Goal: Task Accomplishment & Management: Complete application form

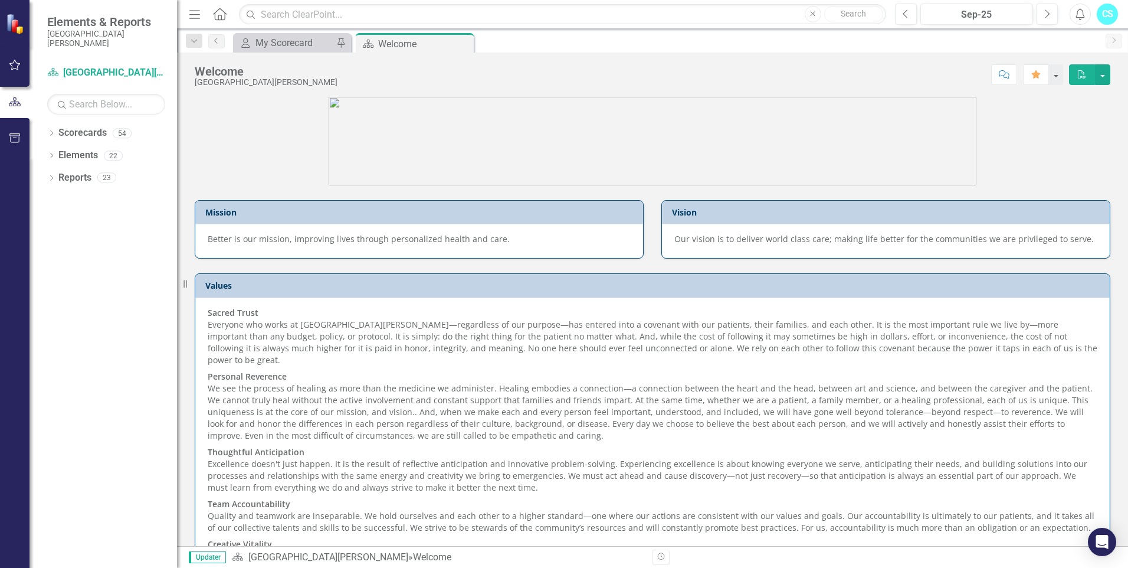
drag, startPoint x: 271, startPoint y: 32, endPoint x: 274, endPoint y: 44, distance: 12.2
click at [271, 33] on div "Dropdown Search My Scorecard My Scorecard Pin Scorecard Welcome Pin Previous My…" at bounding box center [652, 41] width 951 height 24
click at [275, 45] on div "My Scorecard" at bounding box center [295, 42] width 78 height 15
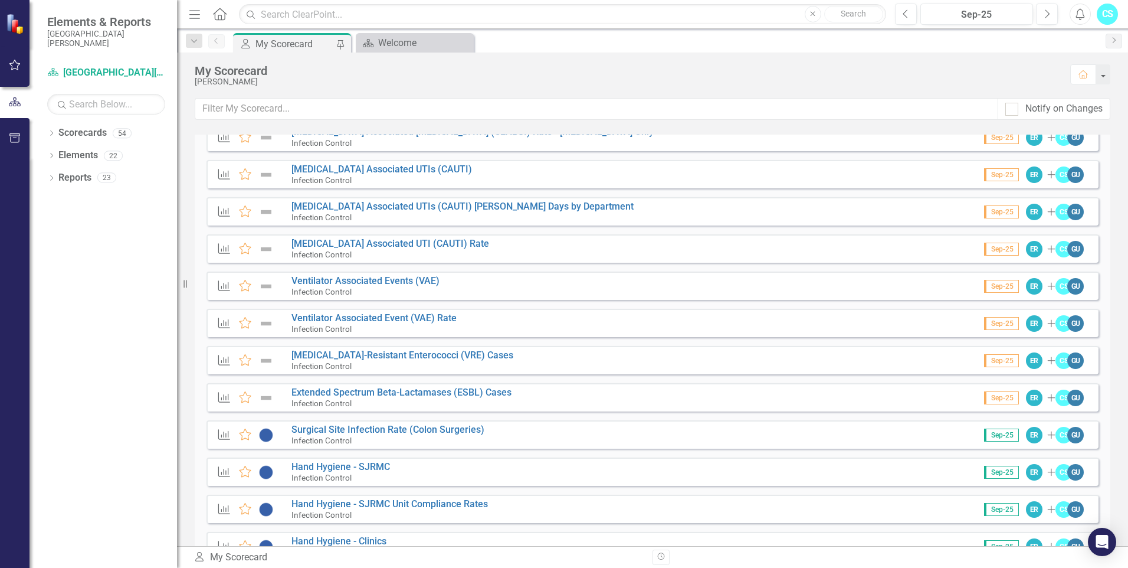
scroll to position [352, 0]
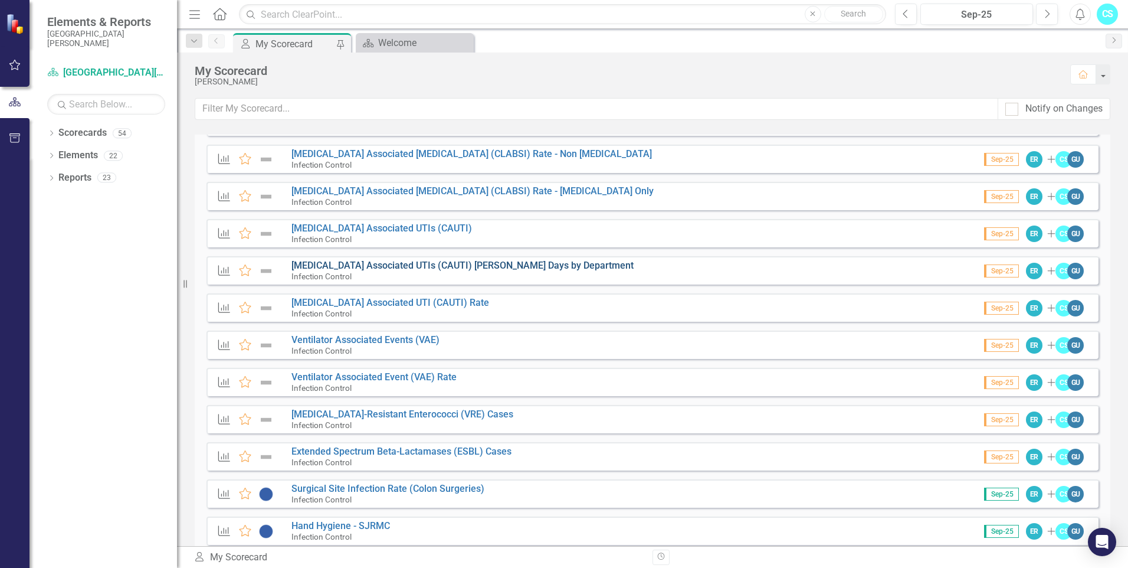
click at [366, 270] on link "[MEDICAL_DATA] Associated UTIs (CAUTI) [PERSON_NAME] Days by Department" at bounding box center [463, 265] width 342 height 11
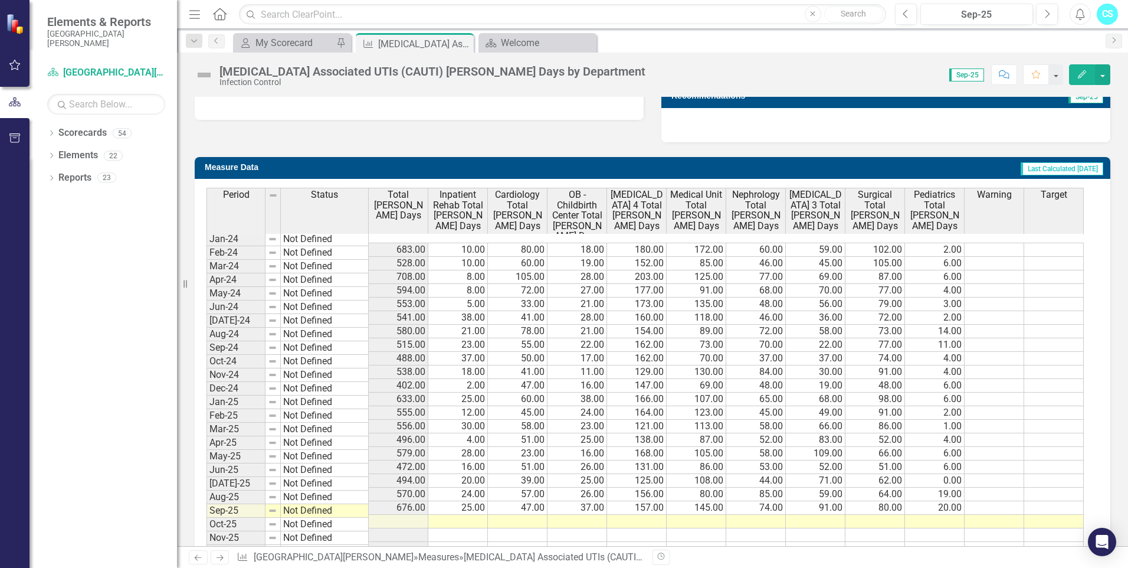
scroll to position [454, 0]
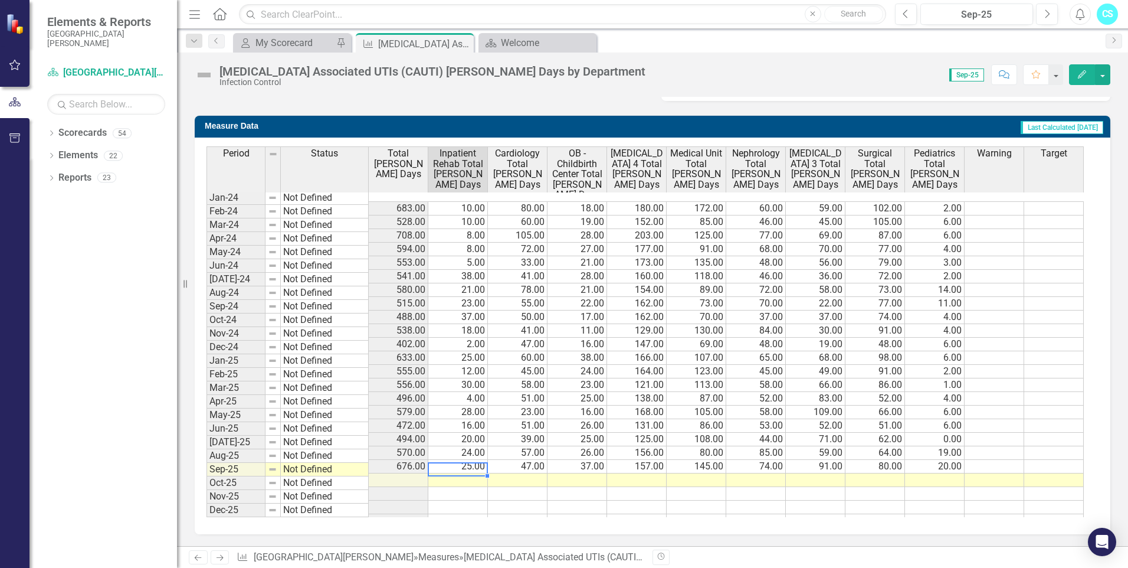
click at [440, 473] on td at bounding box center [458, 480] width 60 height 14
click at [448, 473] on td at bounding box center [458, 480] width 60 height 14
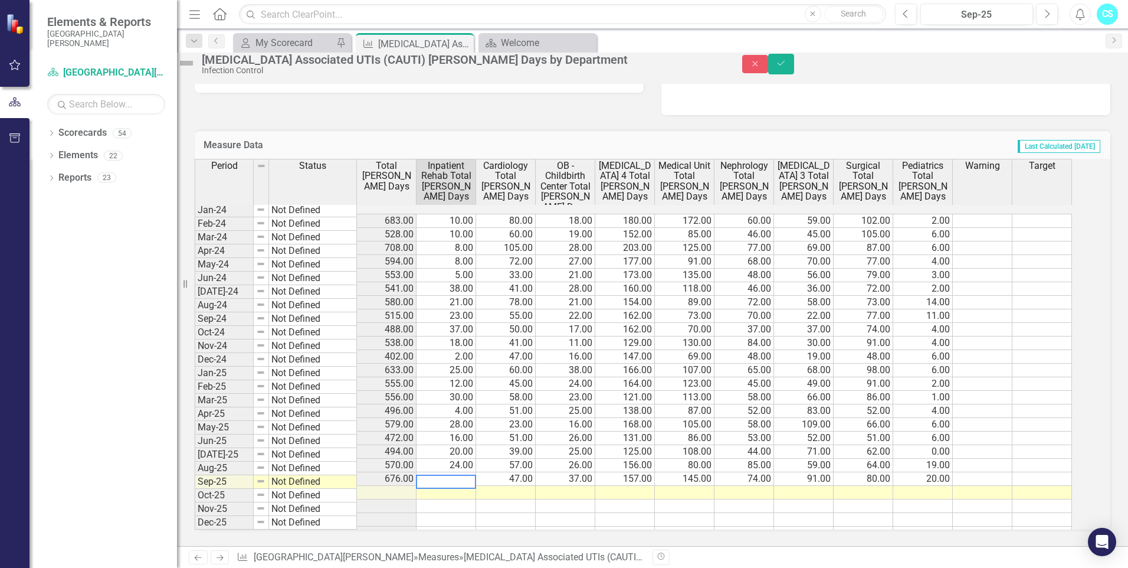
click at [453, 474] on textarea at bounding box center [446, 481] width 60 height 14
type textarea "18"
click at [525, 486] on td at bounding box center [506, 493] width 60 height 14
click at [517, 486] on td at bounding box center [506, 493] width 60 height 14
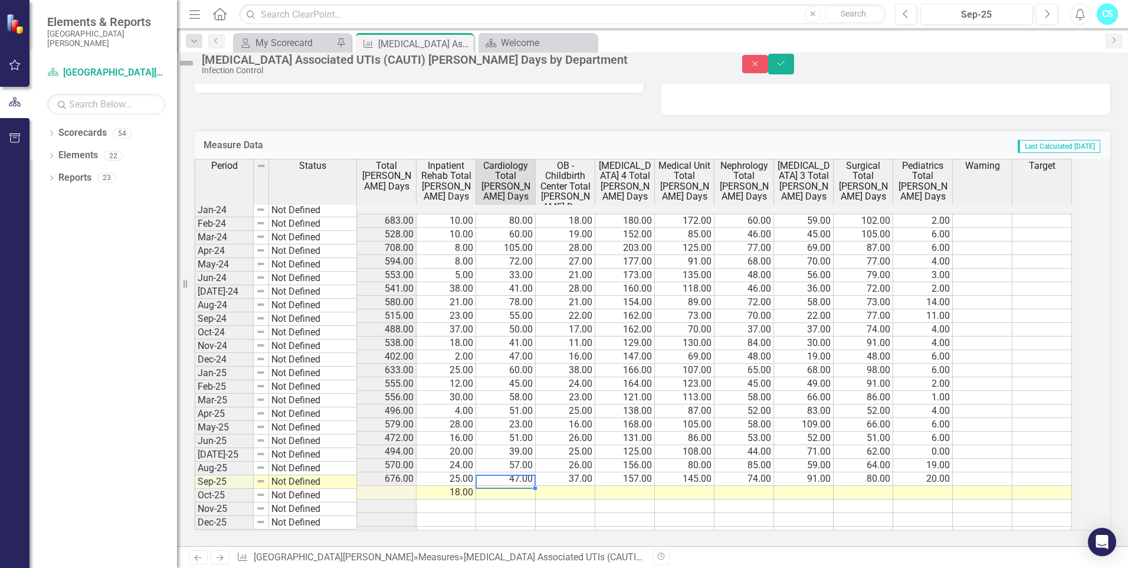
click at [517, 486] on td at bounding box center [506, 493] width 60 height 14
type textarea "61"
click at [571, 486] on td at bounding box center [566, 493] width 60 height 14
click at [595, 474] on textarea "61" at bounding box center [565, 481] width 60 height 14
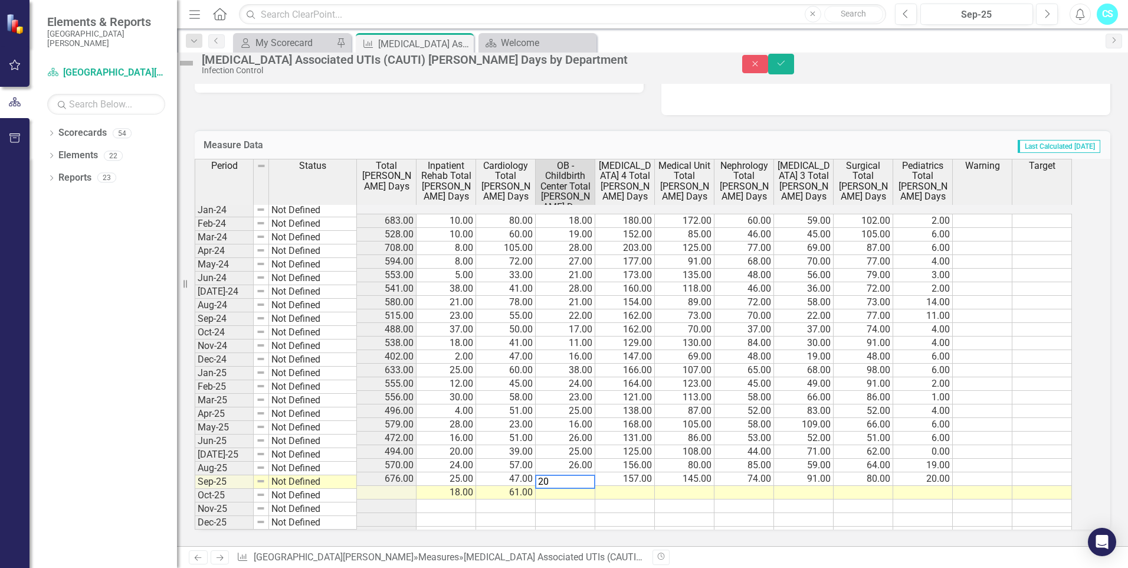
type textarea "20"
click at [641, 486] on td at bounding box center [625, 493] width 60 height 14
click at [636, 486] on td at bounding box center [625, 493] width 60 height 14
type textarea "151"
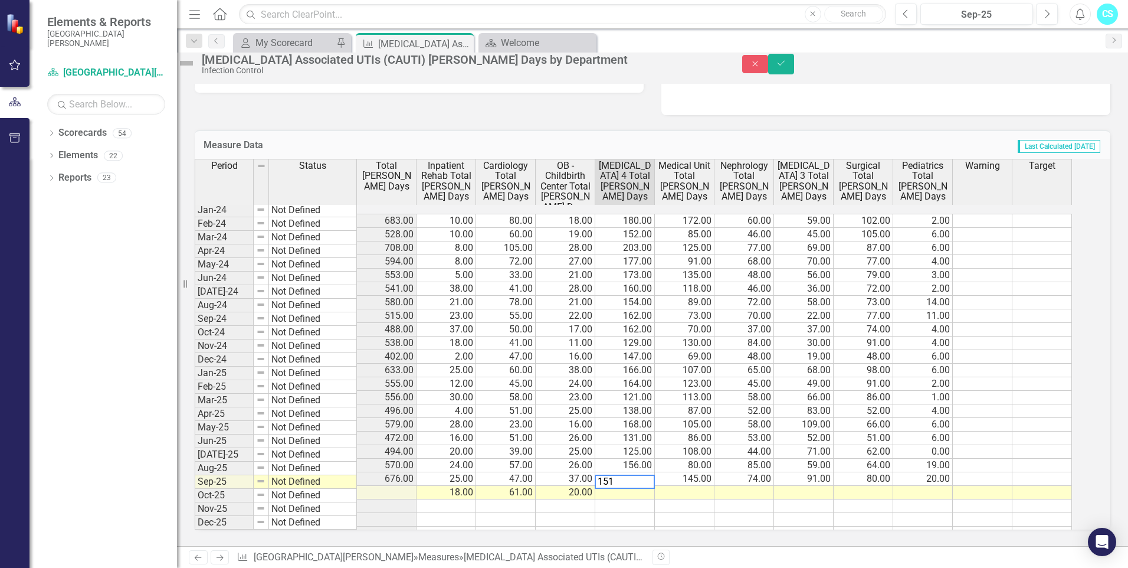
click at [702, 486] on td at bounding box center [685, 493] width 60 height 14
click at [696, 482] on textarea "151" at bounding box center [684, 481] width 60 height 14
type textarea "104"
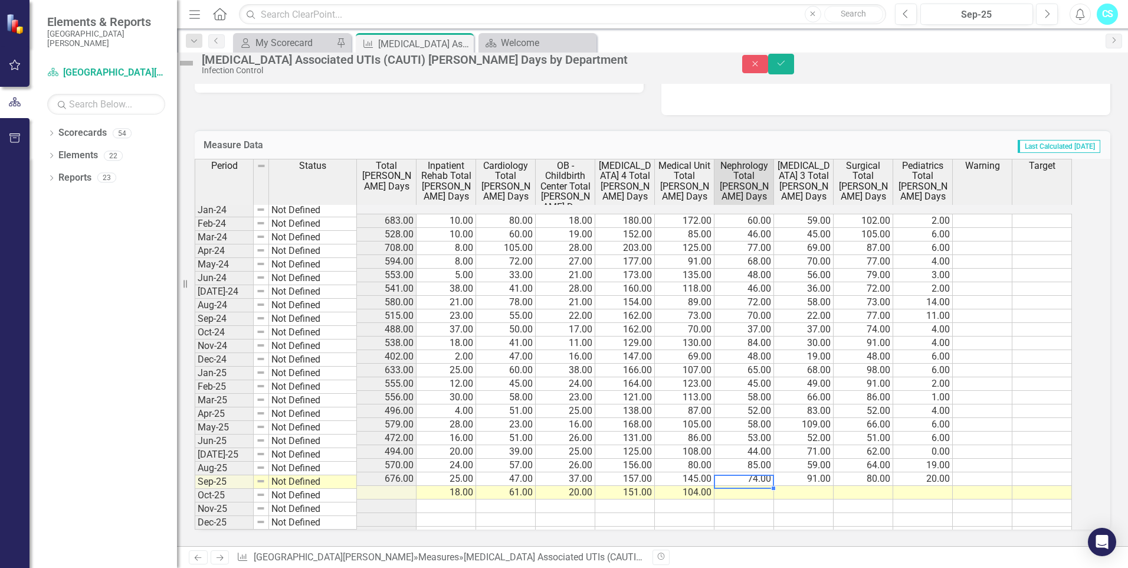
click at [733, 486] on td at bounding box center [745, 493] width 60 height 14
click at [748, 486] on td at bounding box center [745, 493] width 60 height 14
click at [821, 486] on td at bounding box center [804, 493] width 60 height 14
click at [828, 474] on div at bounding box center [804, 474] width 60 height 1
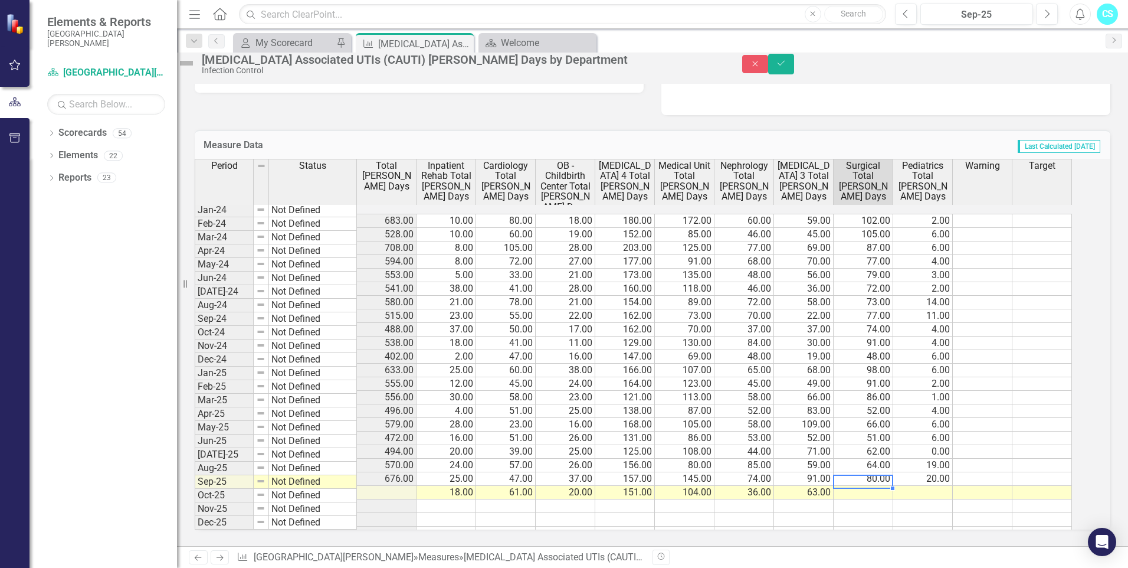
click at [864, 486] on td at bounding box center [864, 493] width 60 height 14
type textarea "3"
type textarea "63"
click at [945, 486] on td at bounding box center [923, 493] width 60 height 14
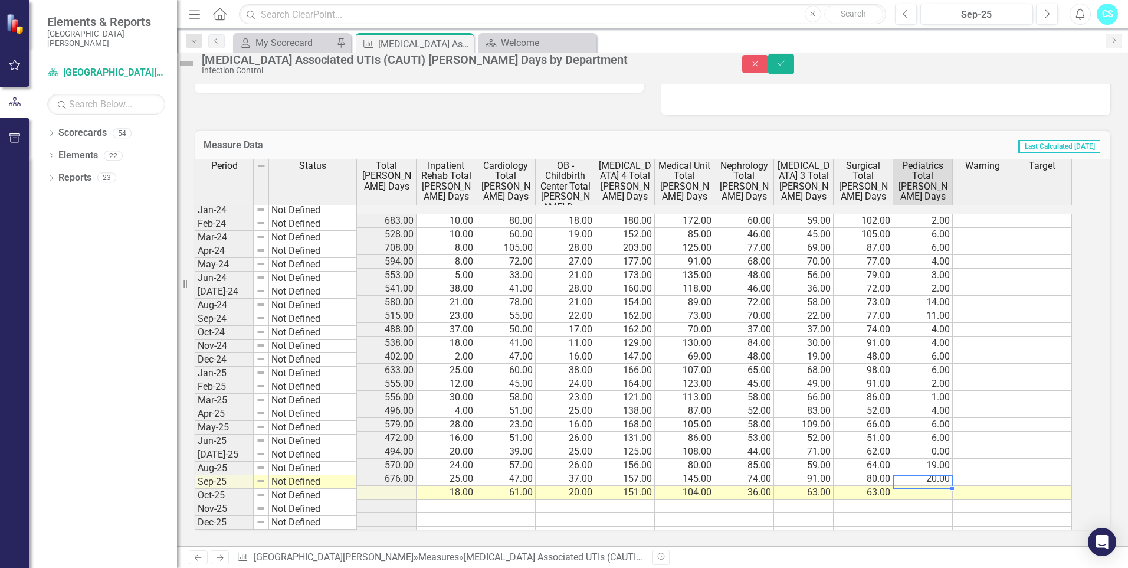
click at [926, 486] on td at bounding box center [923, 493] width 60 height 14
type textarea "8"
click at [787, 67] on icon "Save" at bounding box center [781, 63] width 11 height 8
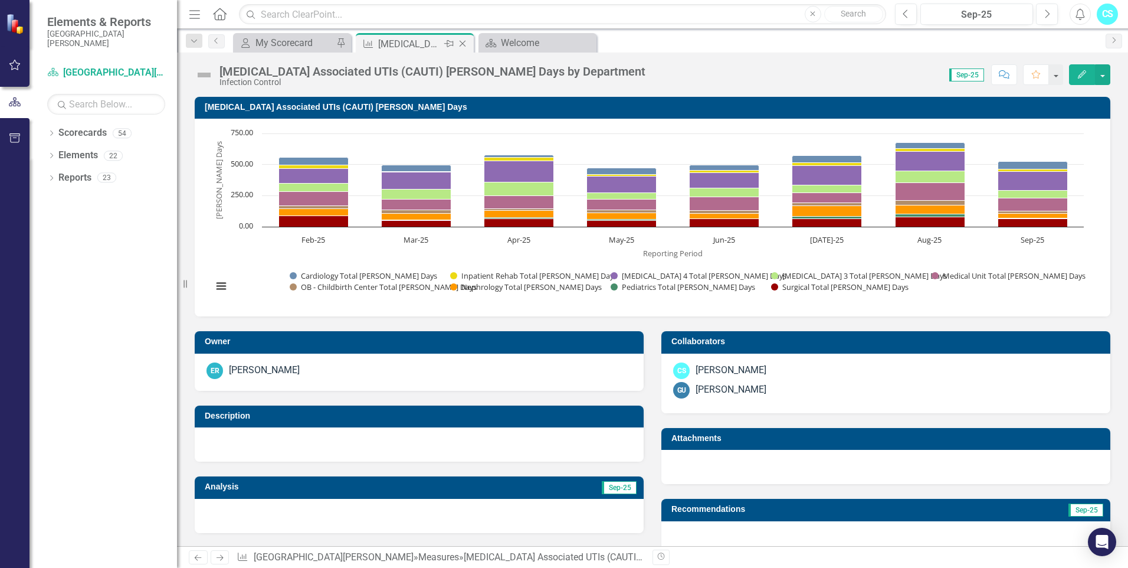
click at [467, 42] on icon "Close" at bounding box center [463, 43] width 12 height 9
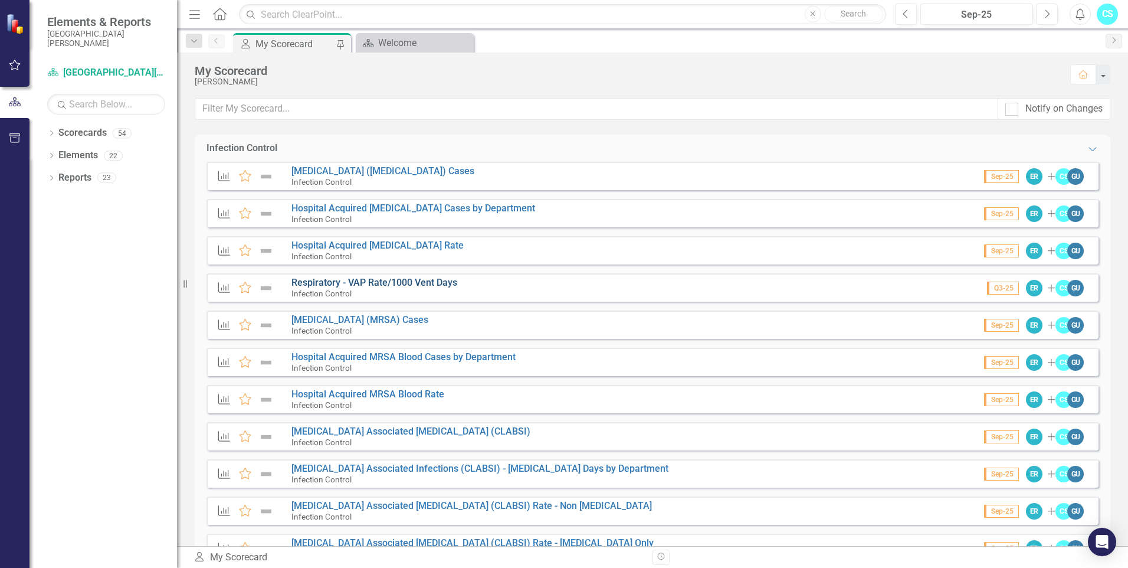
click at [430, 283] on link "Respiratory - VAP Rate/1000 Vent Days" at bounding box center [375, 282] width 166 height 11
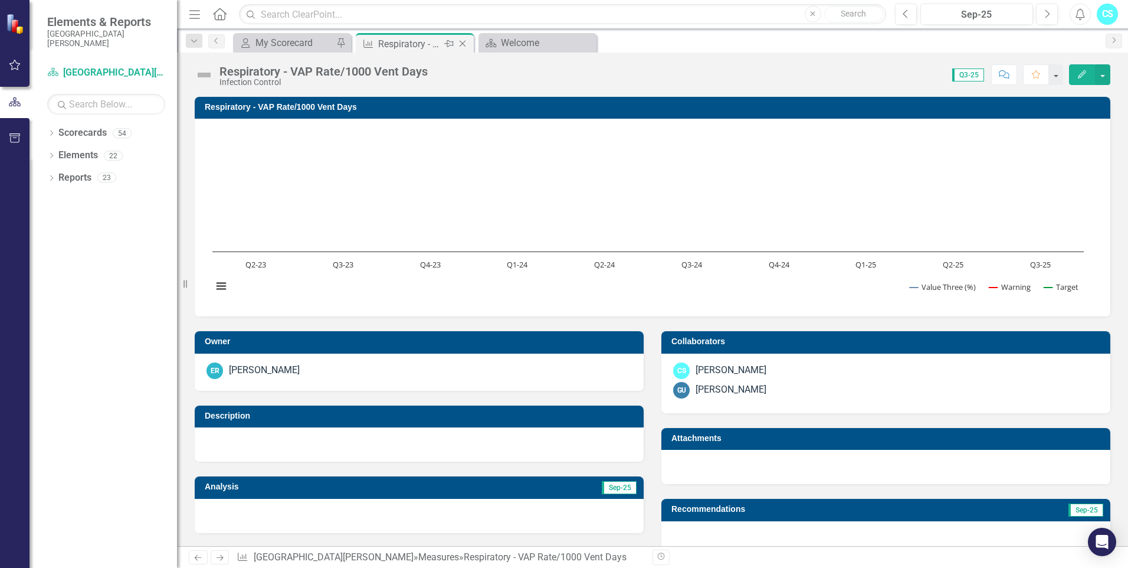
click at [465, 42] on icon "Close" at bounding box center [463, 43] width 12 height 9
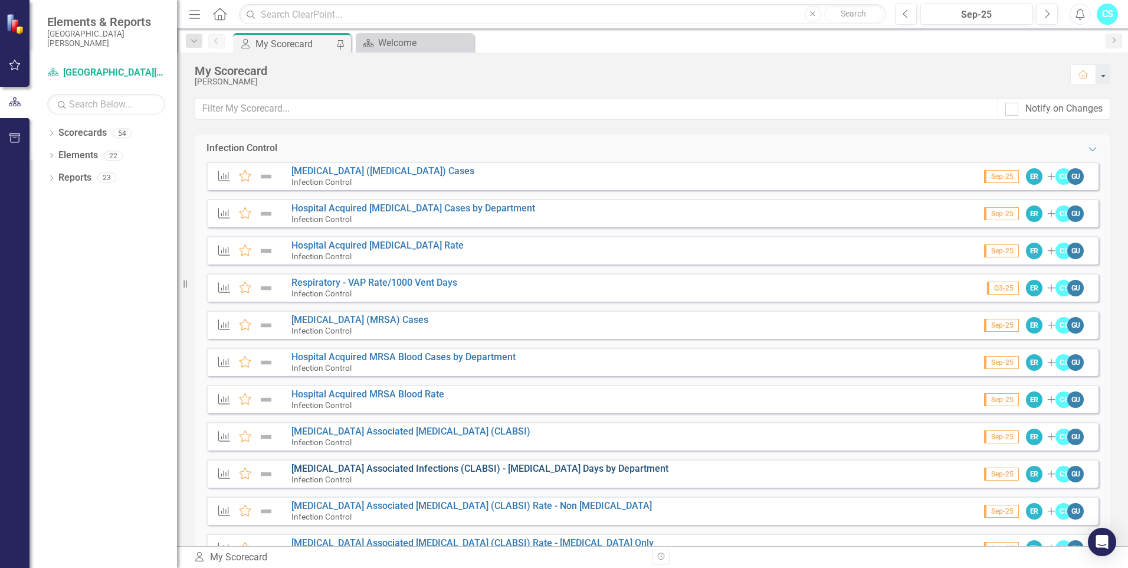
click at [600, 467] on link "[MEDICAL_DATA] Associated Infections (CLABSI) - [MEDICAL_DATA] Days by Departme…" at bounding box center [480, 468] width 377 height 11
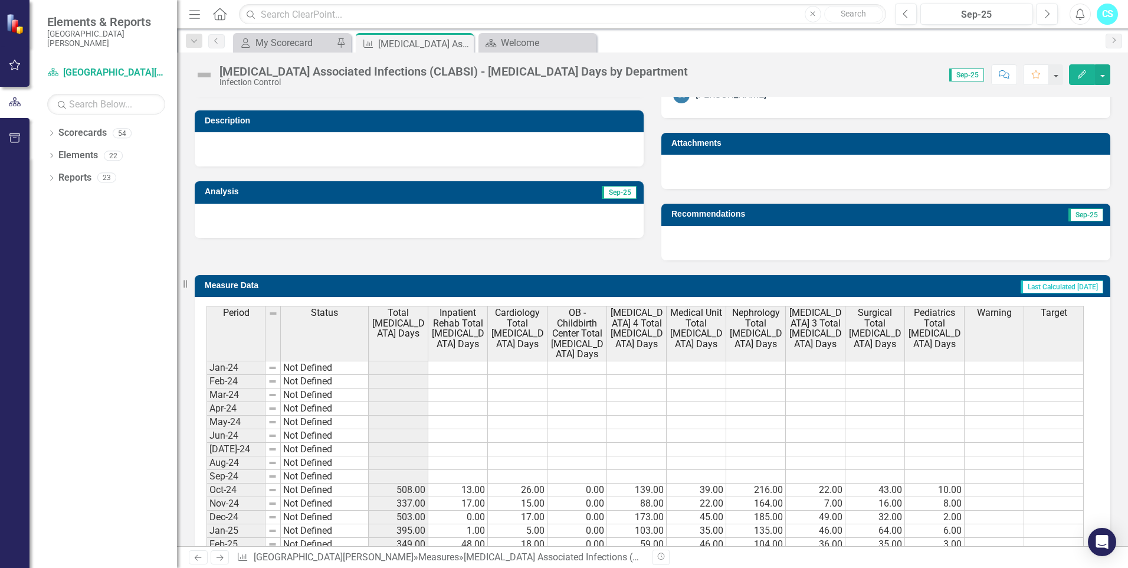
scroll to position [465, 0]
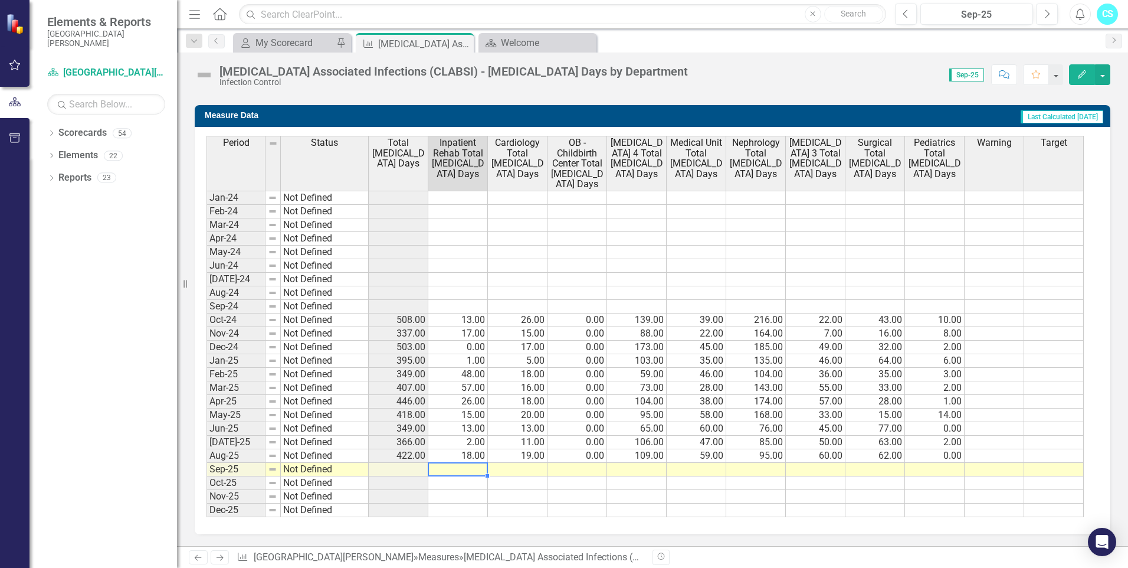
click at [459, 470] on td at bounding box center [458, 470] width 60 height 14
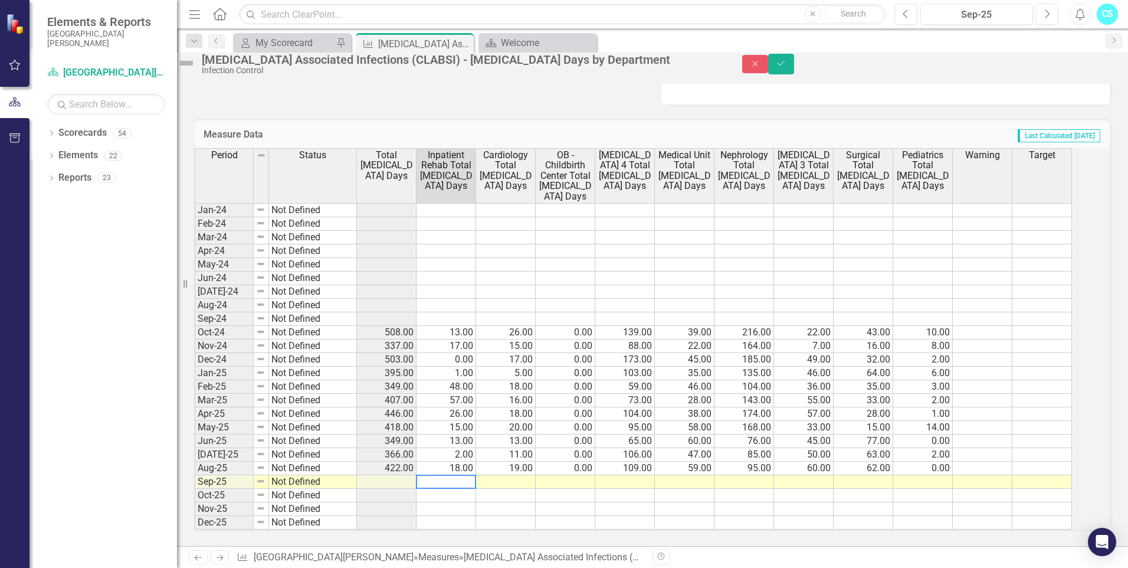
click at [476, 480] on textarea at bounding box center [446, 481] width 60 height 14
type textarea "2"
click at [516, 475] on td at bounding box center [506, 482] width 60 height 14
click at [523, 475] on td at bounding box center [506, 482] width 60 height 14
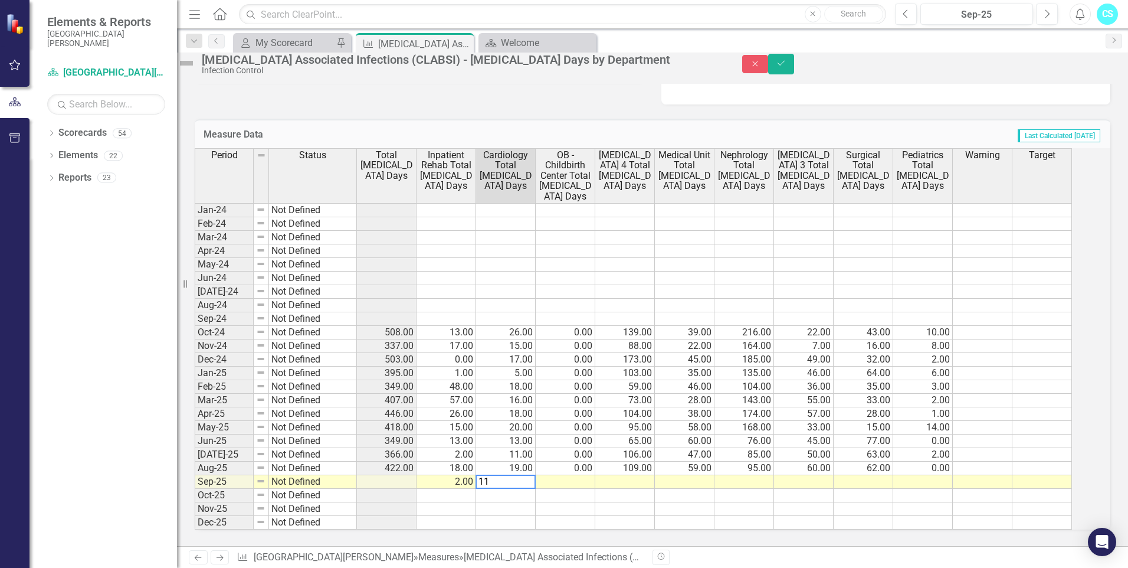
type textarea "11"
click at [560, 475] on td at bounding box center [566, 482] width 60 height 14
click at [574, 475] on td at bounding box center [566, 482] width 60 height 14
type textarea "0"
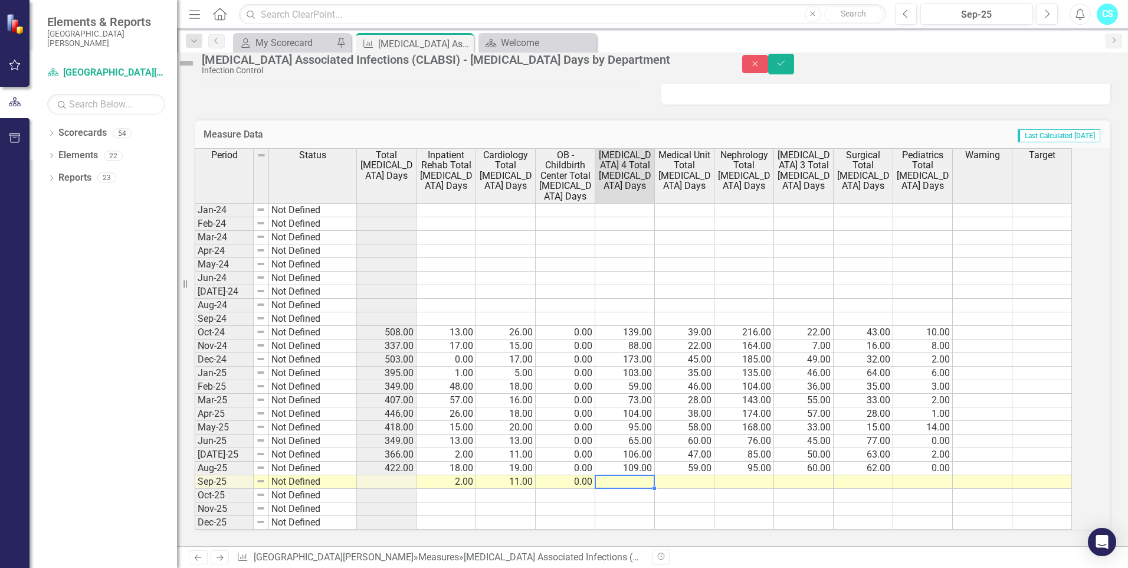
click at [644, 477] on td at bounding box center [625, 482] width 60 height 14
click at [653, 477] on td at bounding box center [625, 482] width 60 height 14
type textarea "96"
click at [708, 479] on td at bounding box center [685, 482] width 60 height 14
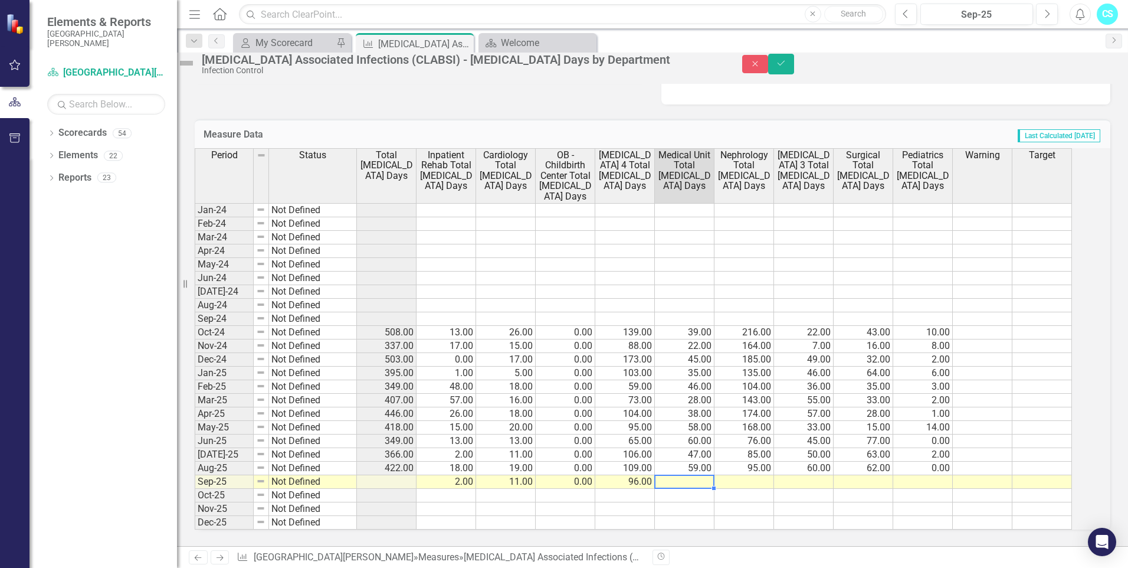
click at [708, 477] on td at bounding box center [685, 482] width 60 height 14
click at [708, 477] on textarea "96" at bounding box center [684, 481] width 60 height 14
click at [692, 474] on textarea "96" at bounding box center [684, 481] width 60 height 14
click at [755, 476] on td at bounding box center [745, 482] width 60 height 14
click at [756, 475] on td at bounding box center [745, 482] width 60 height 14
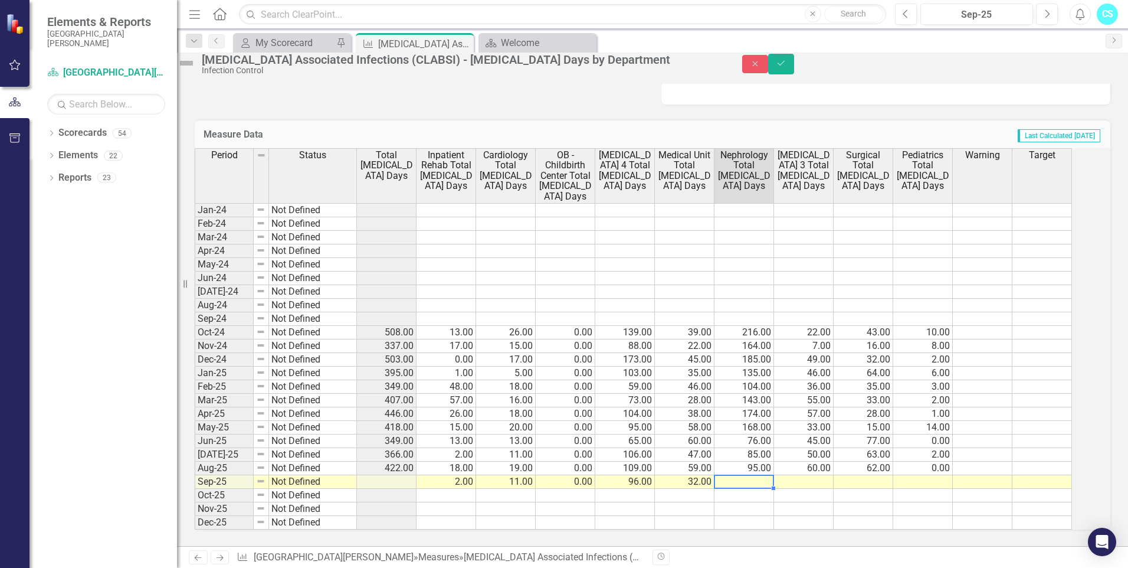
click at [756, 475] on td at bounding box center [745, 482] width 60 height 14
type textarea "156"
click at [195, 482] on div "Period Status Total [MEDICAL_DATA] Days Inpatient Rehab Total [MEDICAL_DATA] Da…" at bounding box center [195, 338] width 0 height 381
click at [814, 475] on td at bounding box center [804, 482] width 60 height 14
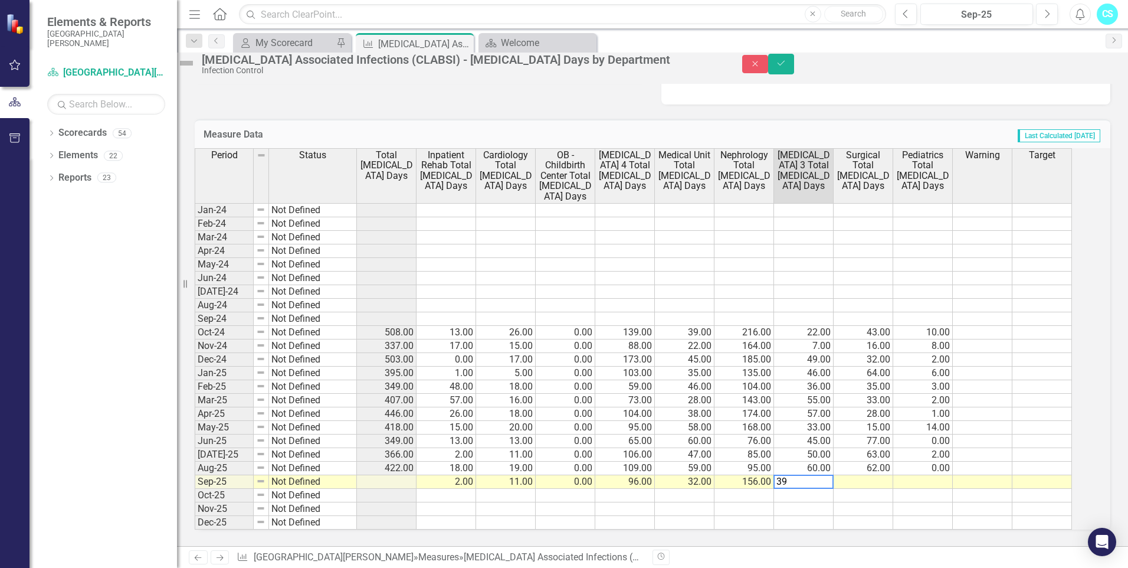
type textarea "39"
click at [859, 475] on td at bounding box center [864, 482] width 60 height 14
click at [872, 479] on td at bounding box center [864, 482] width 60 height 14
type textarea "36"
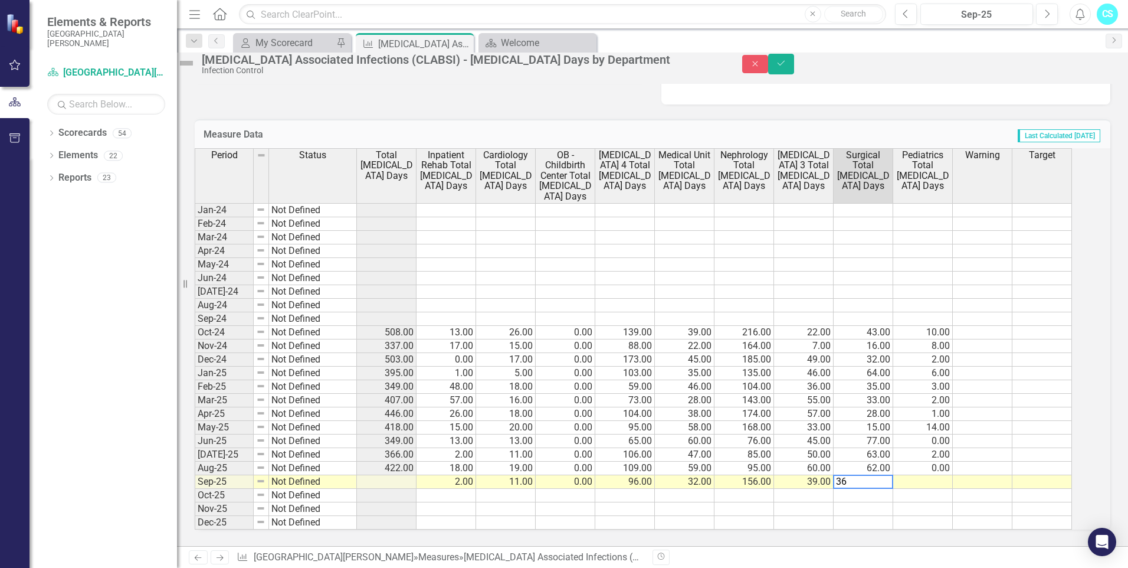
click at [934, 475] on td at bounding box center [923, 482] width 60 height 14
click at [918, 477] on td at bounding box center [923, 482] width 60 height 14
type textarea "16"
click at [195, 510] on div "Period Status Total [MEDICAL_DATA] Days Inpatient Rehab Total [MEDICAL_DATA] Da…" at bounding box center [195, 338] width 0 height 381
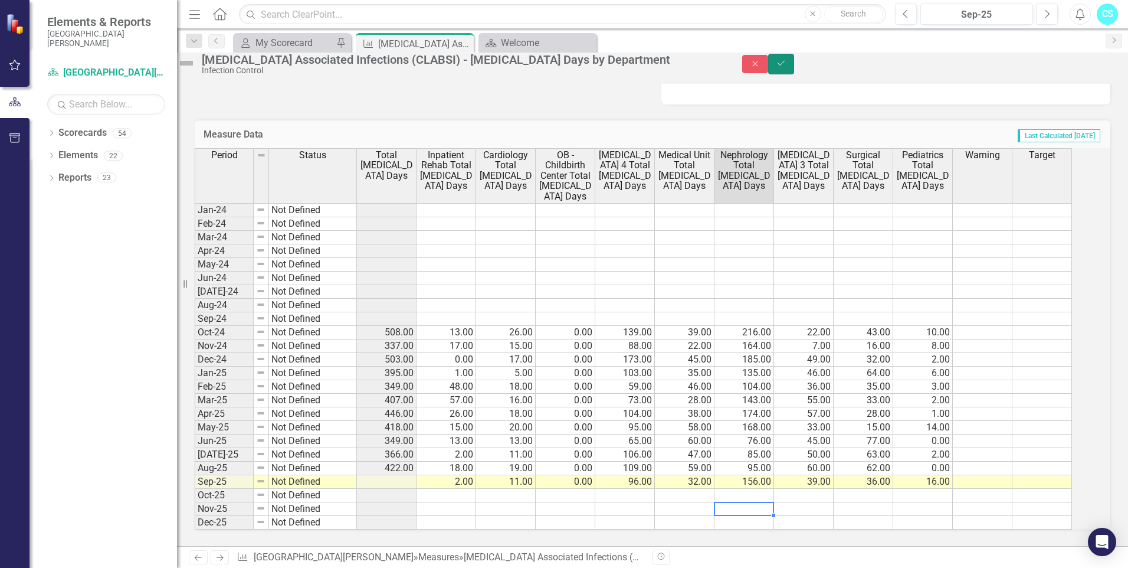
click at [787, 67] on icon "Save" at bounding box center [781, 63] width 11 height 8
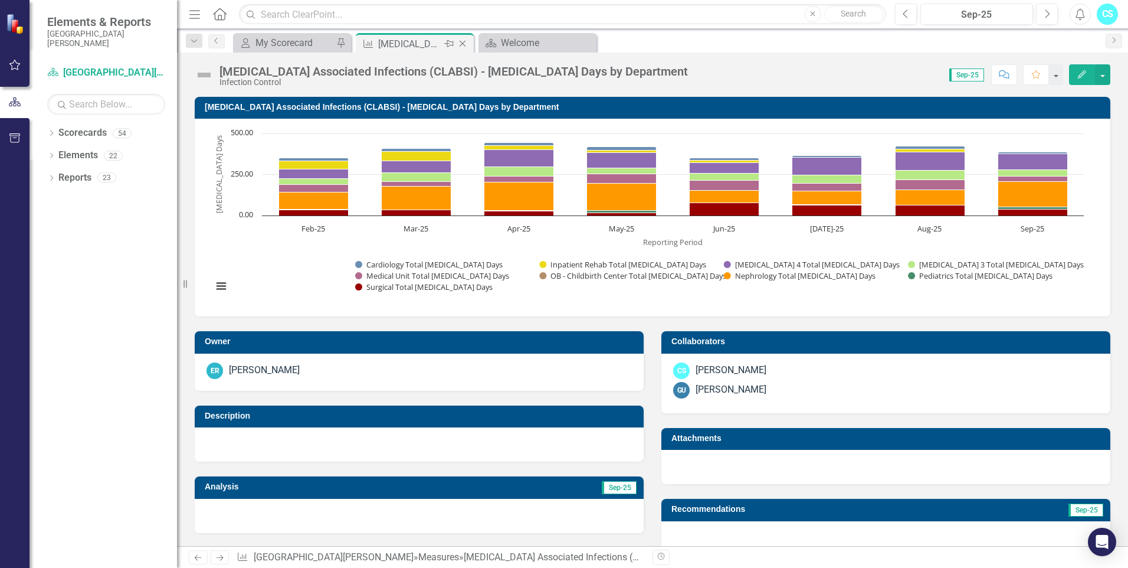
click at [460, 42] on icon "Close" at bounding box center [463, 43] width 12 height 9
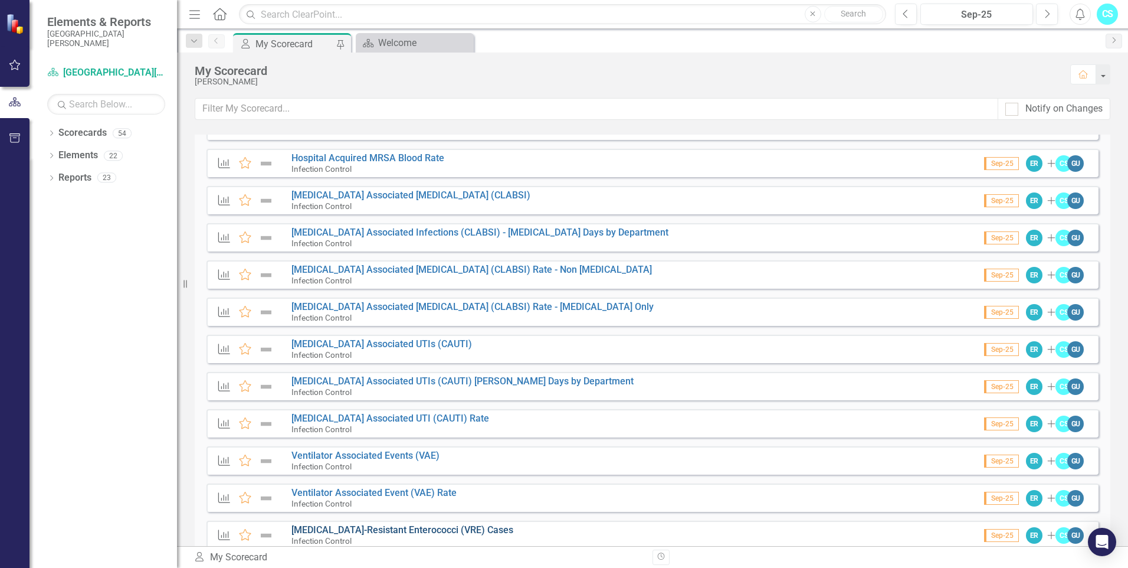
scroll to position [295, 0]
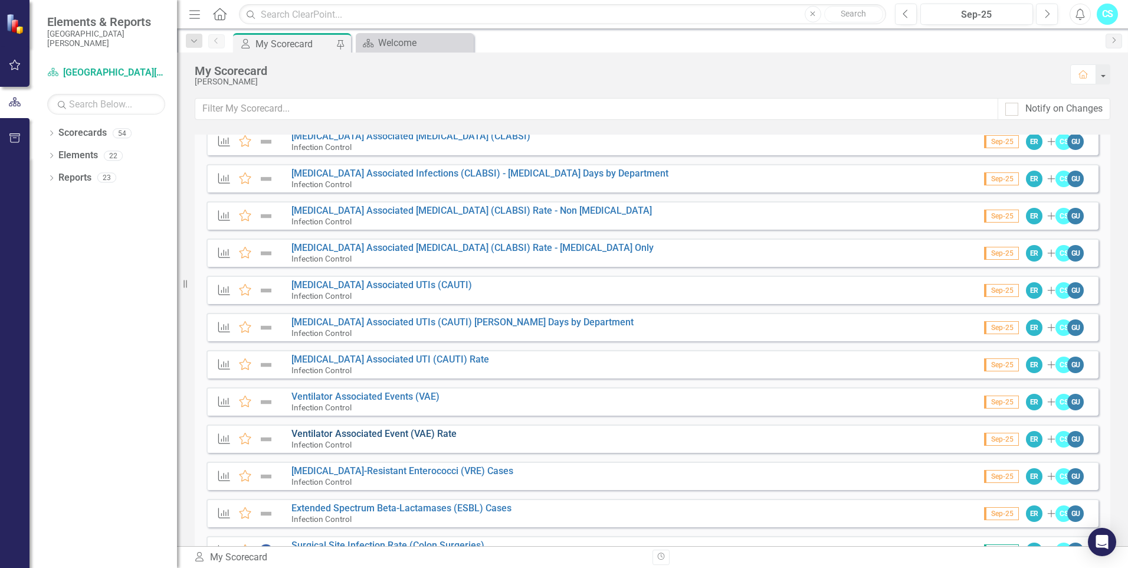
click at [385, 436] on link "Ventilator Associated Event (VAE) Rate" at bounding box center [374, 433] width 165 height 11
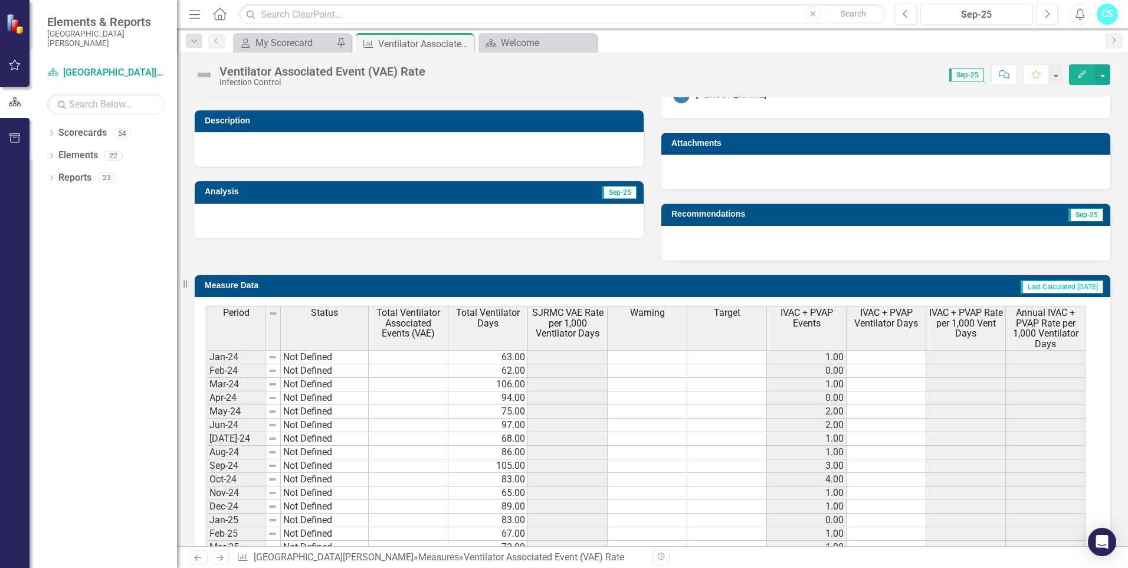
scroll to position [413, 0]
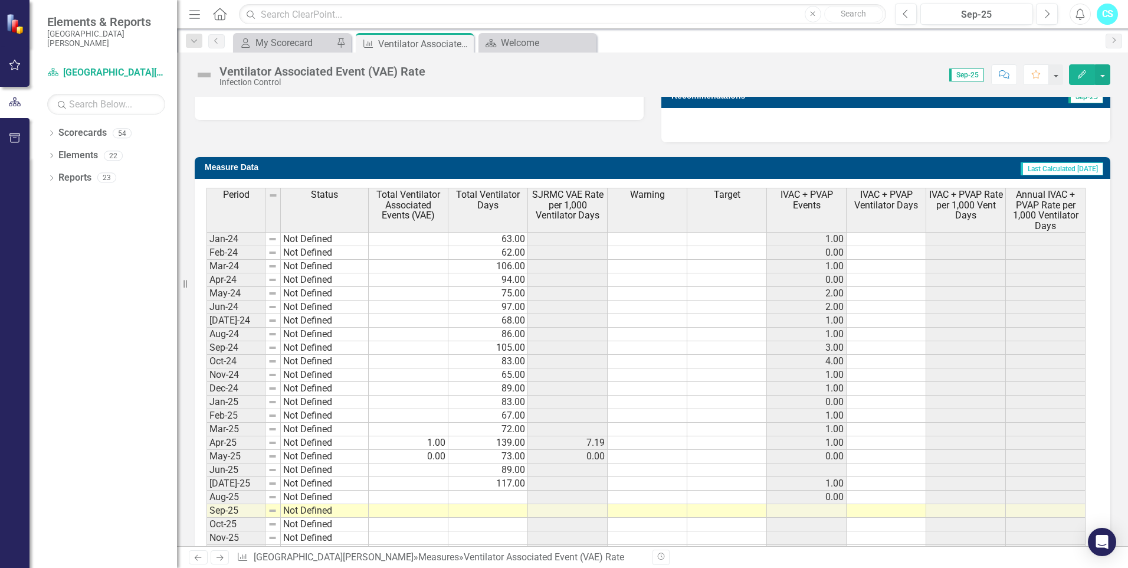
click at [487, 496] on td at bounding box center [488, 497] width 80 height 14
click at [487, 490] on td "117.00" at bounding box center [488, 484] width 80 height 14
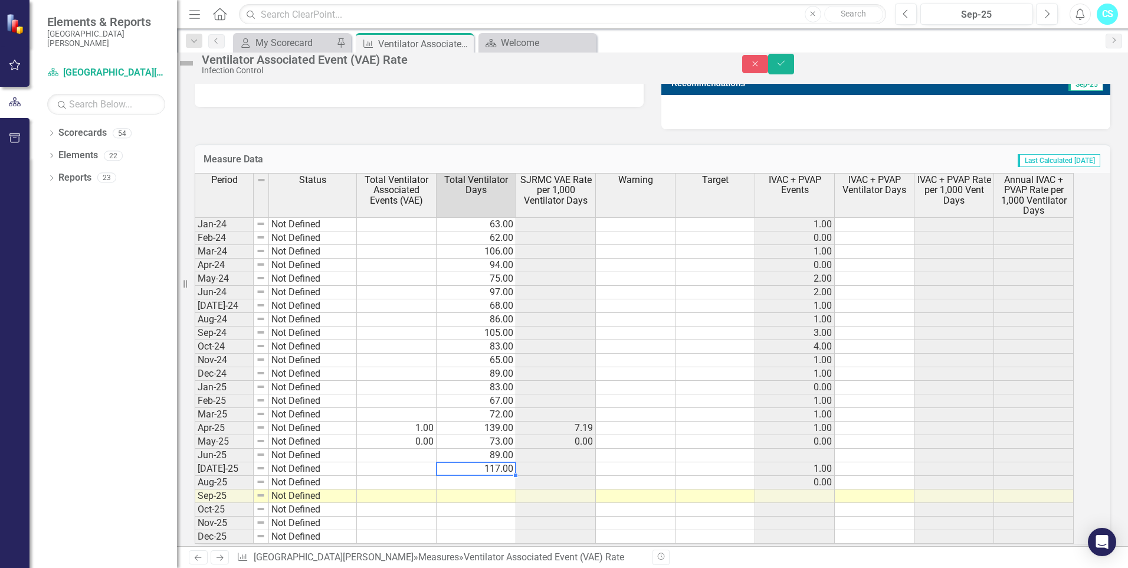
click at [513, 489] on td at bounding box center [477, 483] width 80 height 14
click at [502, 503] on td at bounding box center [477, 496] width 80 height 14
click at [502, 503] on textarea at bounding box center [476, 496] width 80 height 14
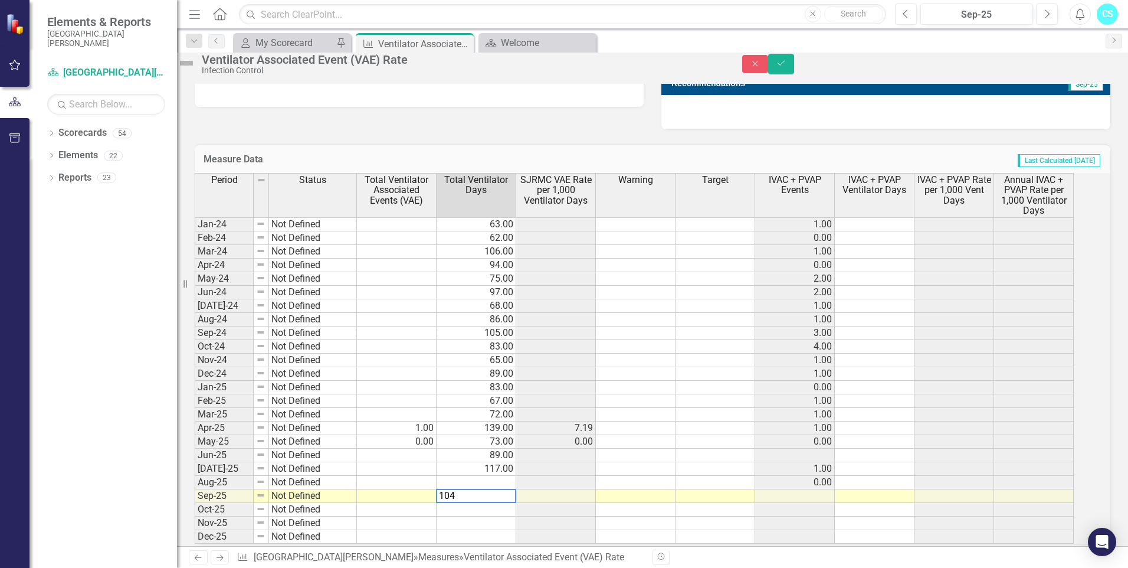
type textarea "104"
click at [516, 489] on td at bounding box center [477, 483] width 80 height 14
click at [513, 489] on td at bounding box center [477, 483] width 80 height 14
click at [514, 489] on textarea "104" at bounding box center [476, 482] width 80 height 14
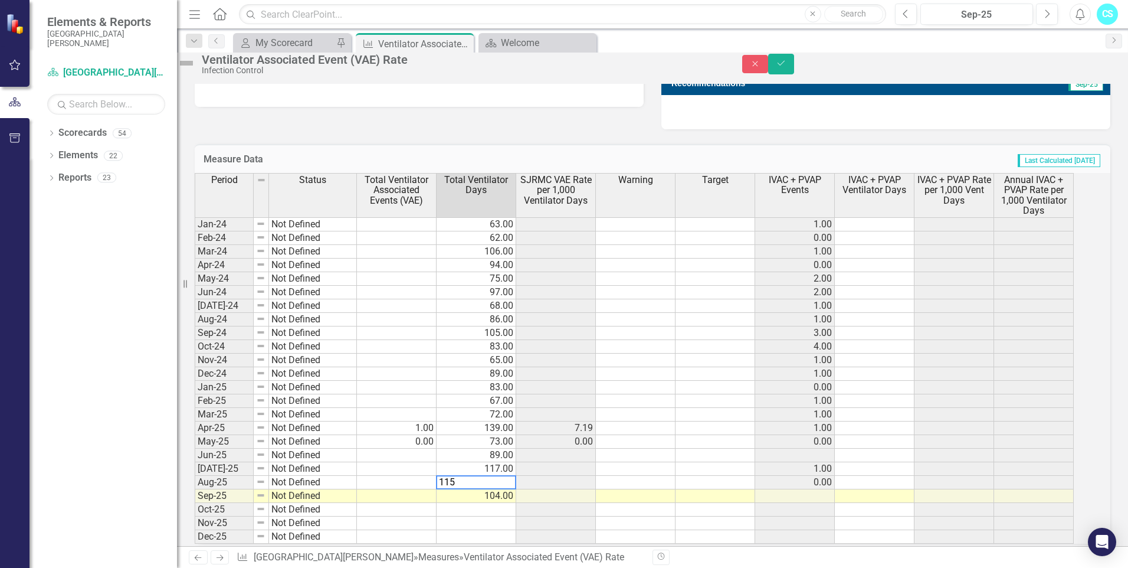
type textarea "115"
click at [581, 489] on td at bounding box center [556, 483] width 80 height 14
click at [794, 66] on button "Save" at bounding box center [781, 64] width 26 height 21
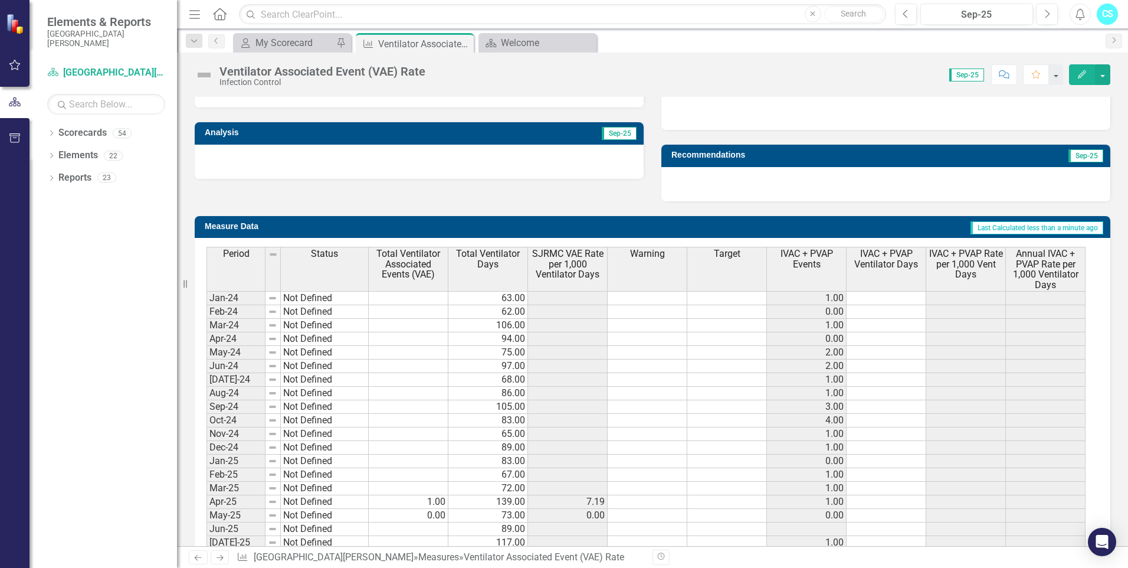
scroll to position [454, 0]
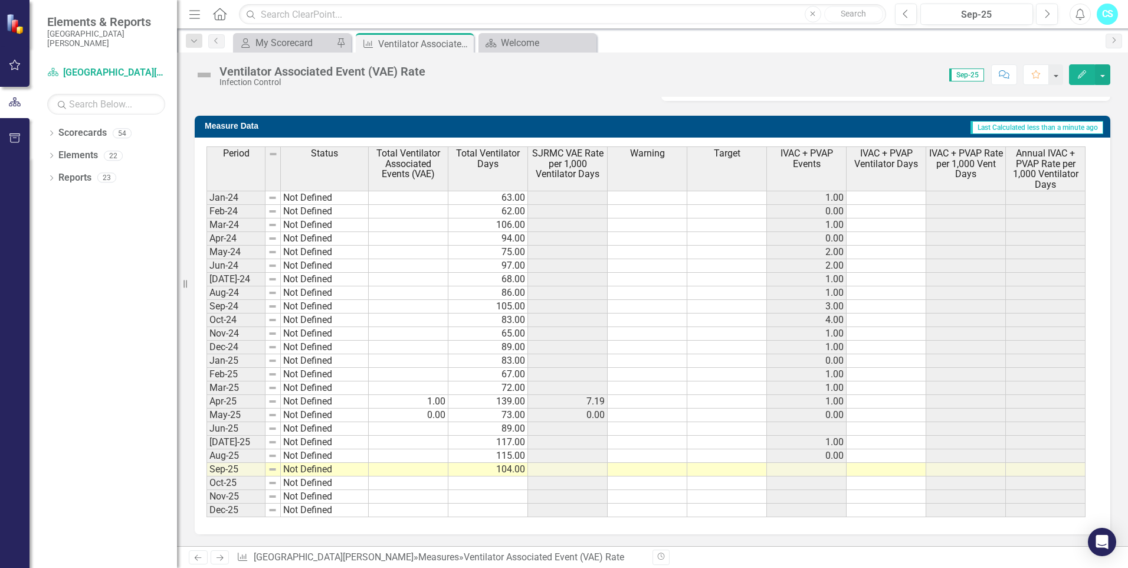
click at [466, 264] on td "97.00" at bounding box center [488, 266] width 80 height 14
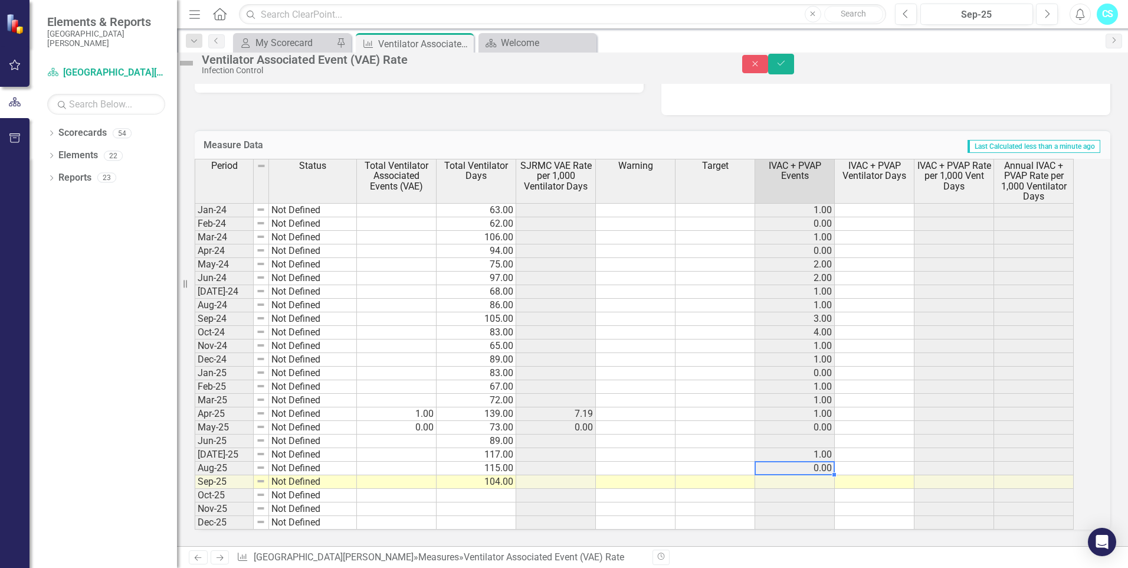
drag, startPoint x: 844, startPoint y: 464, endPoint x: 841, endPoint y: 470, distance: 6.9
click at [835, 468] on td "0.00" at bounding box center [795, 468] width 80 height 14
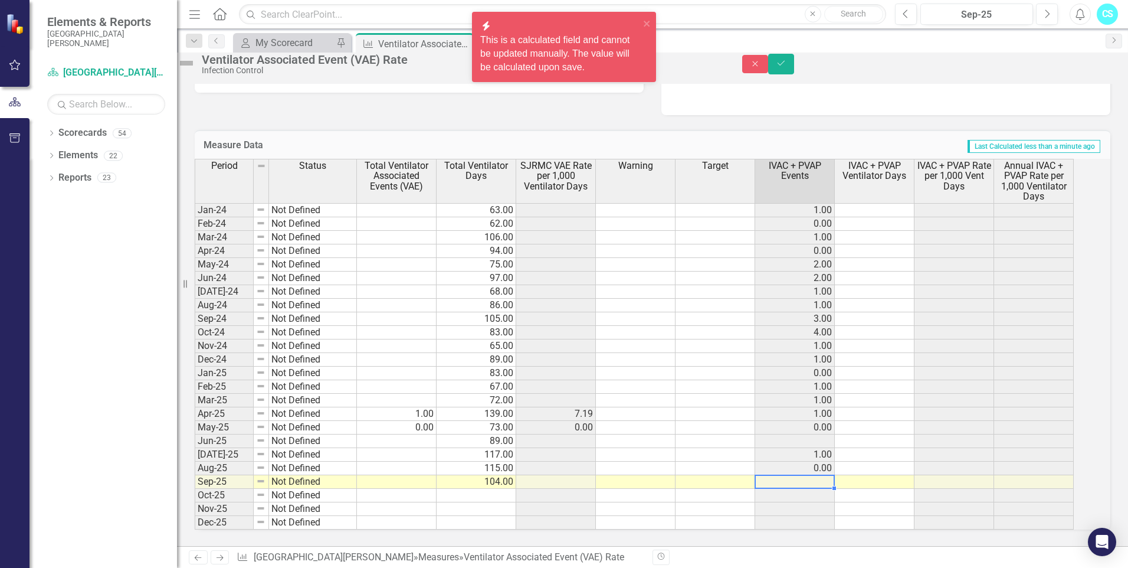
click at [835, 479] on td at bounding box center [795, 482] width 80 height 14
click at [834, 487] on div at bounding box center [795, 487] width 80 height 1
drag, startPoint x: 834, startPoint y: 482, endPoint x: 828, endPoint y: 477, distance: 7.1
click at [195, 482] on div "Period Status Total Ventilator Associated Events (VAE) Total Ventilator Days SJ…" at bounding box center [195, 344] width 0 height 371
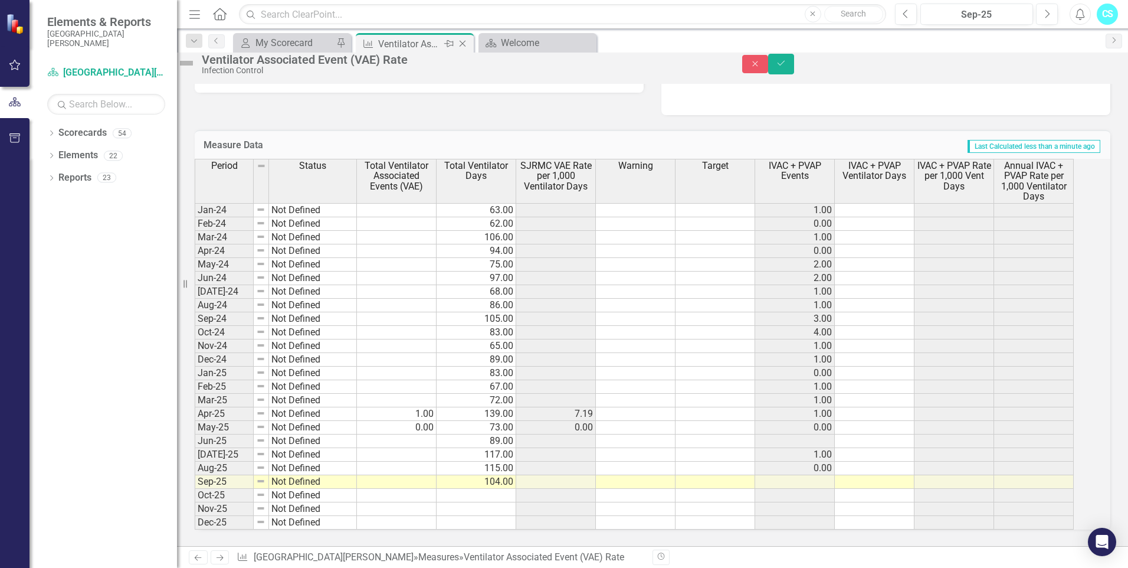
click at [464, 44] on icon "Close" at bounding box center [463, 43] width 12 height 9
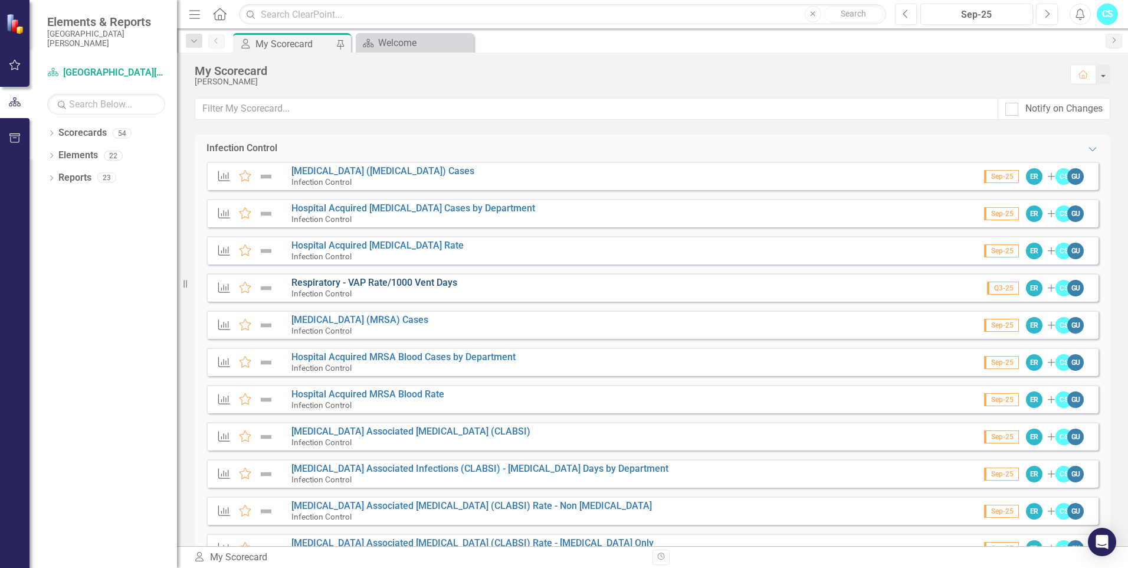
click at [444, 281] on link "Respiratory - VAP Rate/1000 Vent Days" at bounding box center [375, 282] width 166 height 11
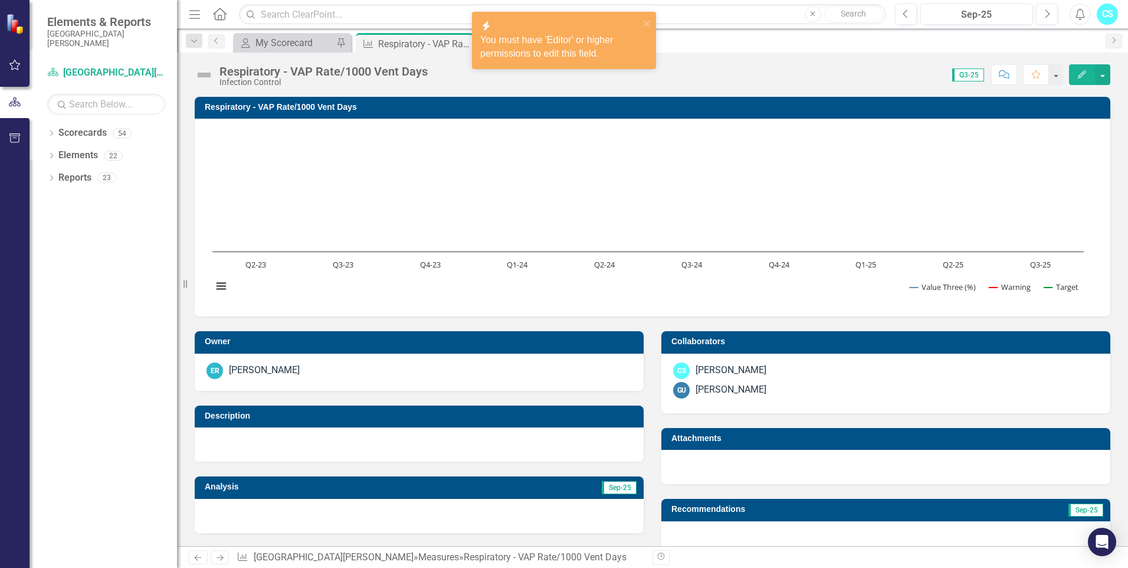
scroll to position [261, 0]
